Goal: Information Seeking & Learning: Learn about a topic

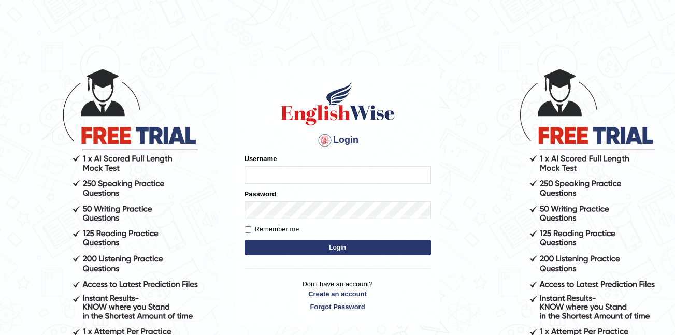
type input "Shivansh_d"
click at [323, 246] on button "Login" at bounding box center [338, 248] width 187 height 16
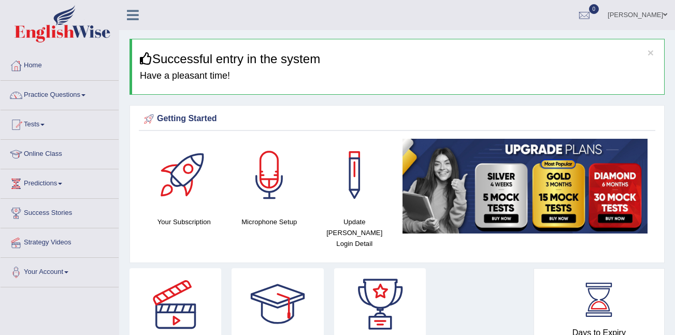
click at [523, 68] on div "× Successful entry in the system Have a pleasant time!" at bounding box center [397, 67] width 535 height 56
click at [112, 187] on link "Predictions" at bounding box center [60, 182] width 118 height 26
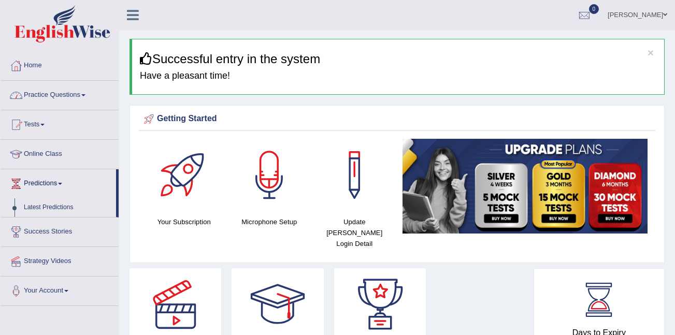
click at [82, 93] on link "Practice Questions" at bounding box center [60, 94] width 118 height 26
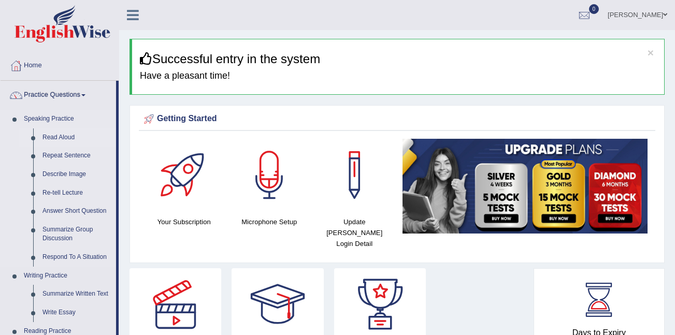
click at [60, 138] on link "Read Aloud" at bounding box center [77, 138] width 78 height 19
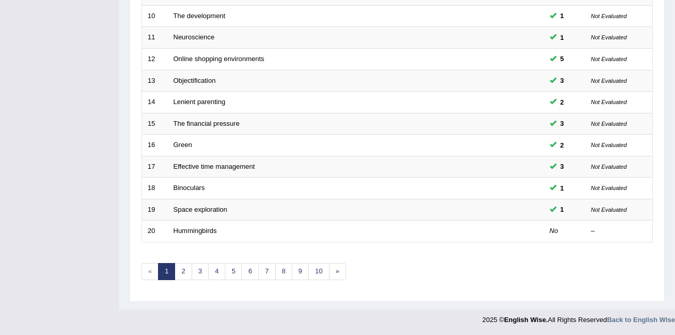
scroll to position [351, 0]
click at [184, 268] on link "2" at bounding box center [183, 271] width 17 height 17
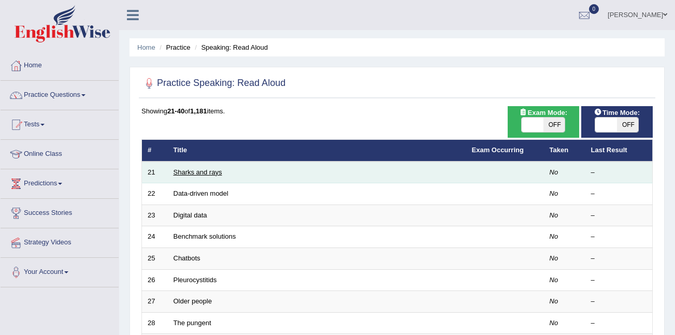
click at [220, 175] on link "Sharks and rays" at bounding box center [198, 172] width 49 height 8
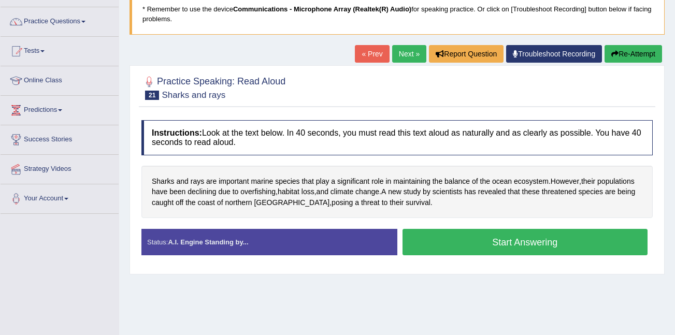
scroll to position [83, 0]
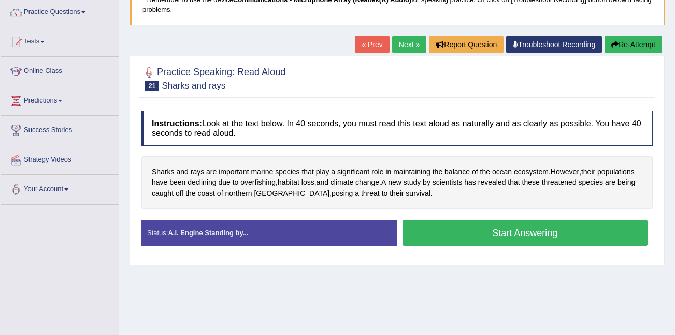
click at [515, 234] on button "Start Answering" at bounding box center [526, 233] width 246 height 26
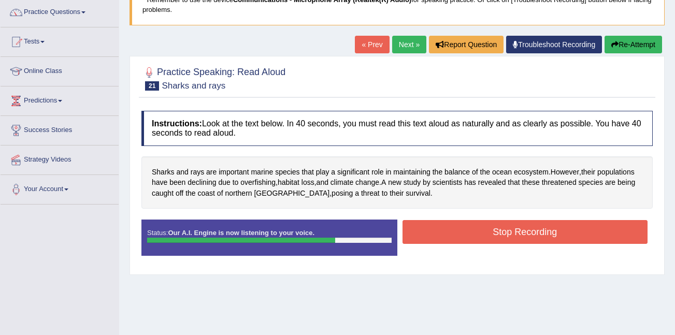
click at [515, 234] on button "Stop Recording" at bounding box center [526, 232] width 246 height 24
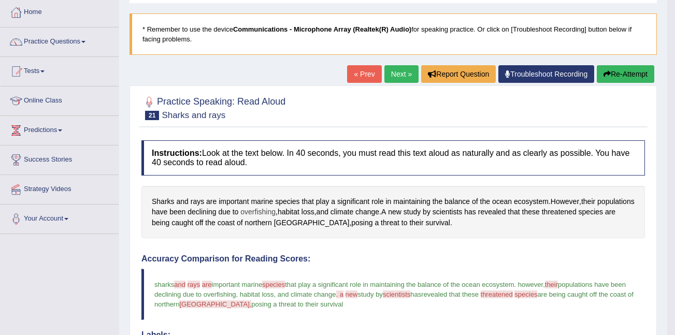
scroll to position [51, 0]
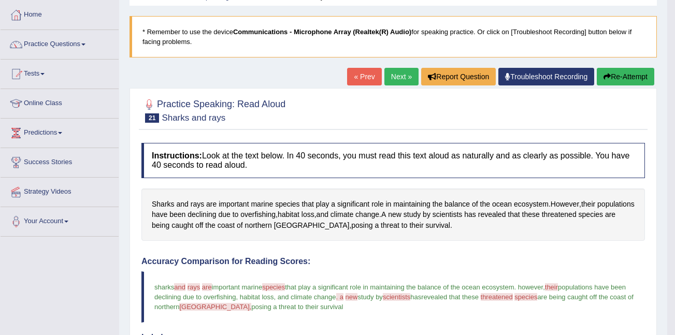
click at [393, 74] on link "Next »" at bounding box center [402, 77] width 34 height 18
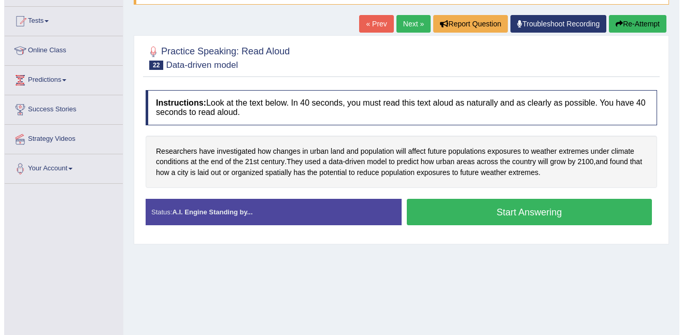
scroll to position [124, 0]
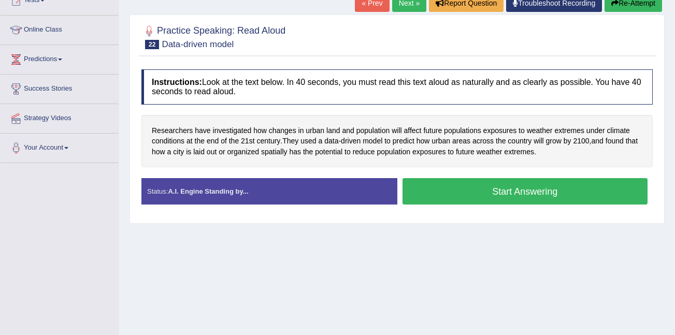
click at [518, 192] on button "Start Answering" at bounding box center [526, 191] width 246 height 26
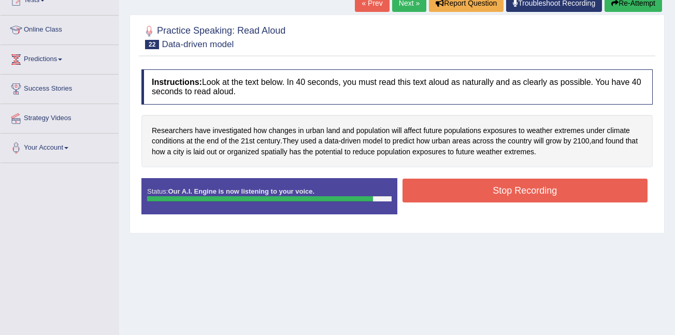
click at [518, 192] on button "Stop Recording" at bounding box center [526, 191] width 246 height 24
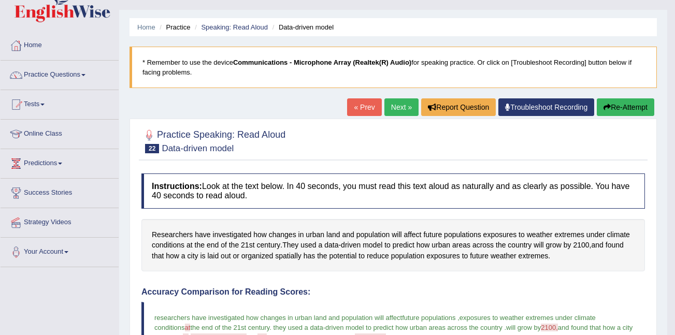
scroll to position [0, 0]
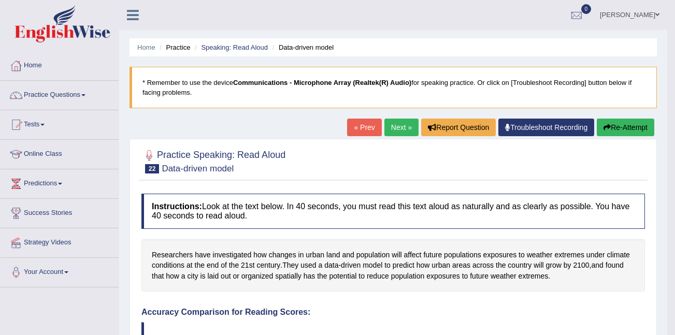
click at [622, 38] on ul "Home Practice Speaking: Read Aloud Data-driven model" at bounding box center [394, 47] width 528 height 18
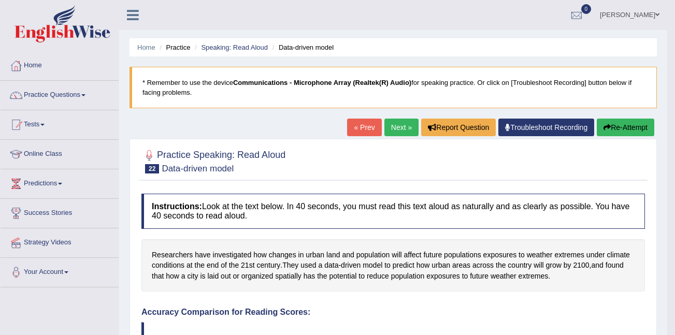
click at [622, 38] on ul "Home Practice Speaking: Read Aloud Data-driven model" at bounding box center [394, 47] width 528 height 18
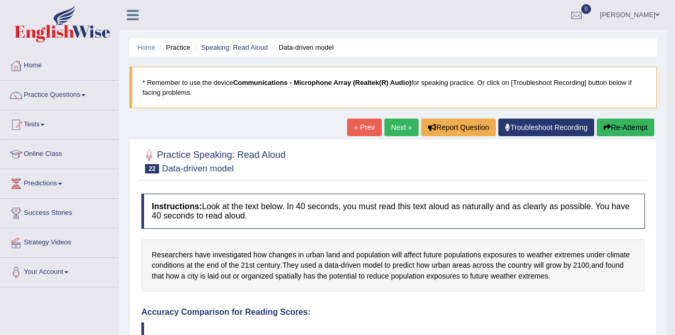
click at [622, 38] on ul "Home Practice Speaking: Read Aloud Data-driven model" at bounding box center [394, 47] width 528 height 18
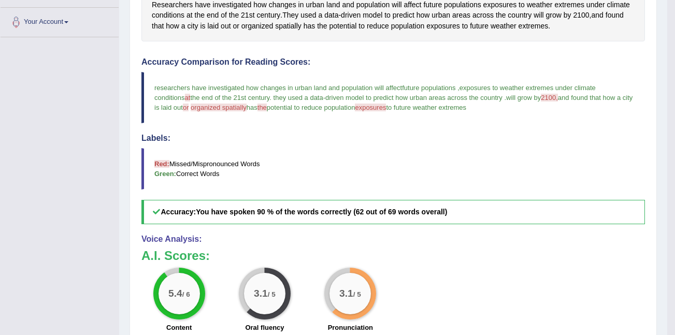
scroll to position [249, 0]
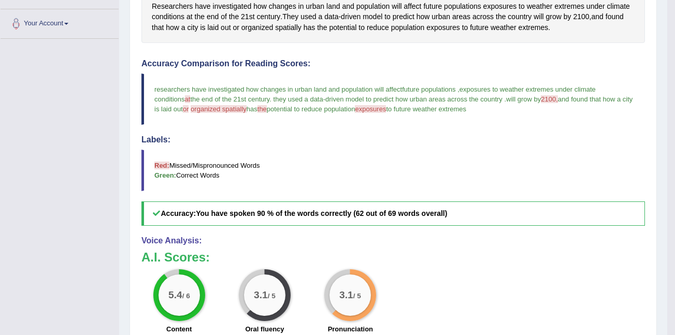
click at [444, 65] on h4 "Accuracy Comparison for Reading Scores:" at bounding box center [393, 63] width 504 height 9
